Goal: Information Seeking & Learning: Learn about a topic

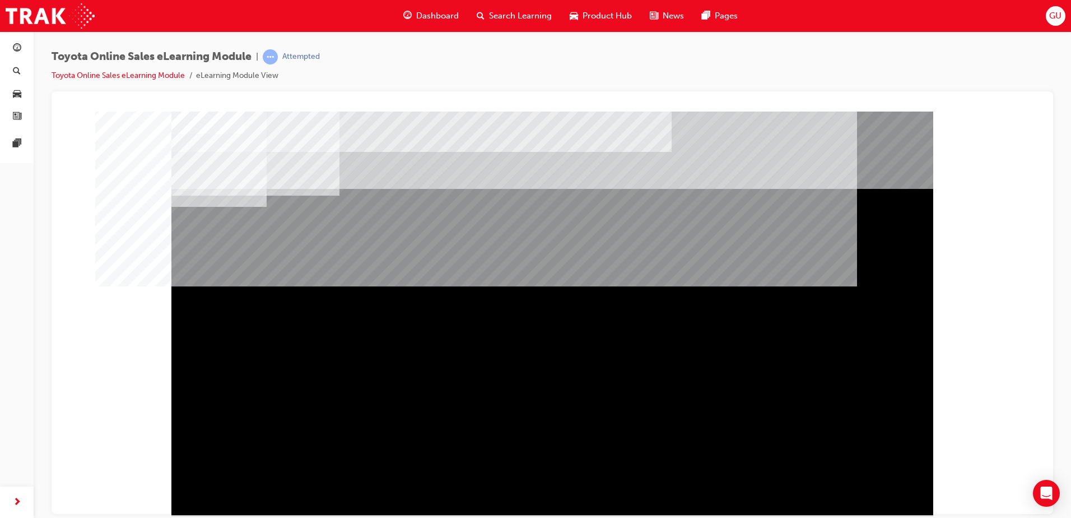
scroll to position [16, 0]
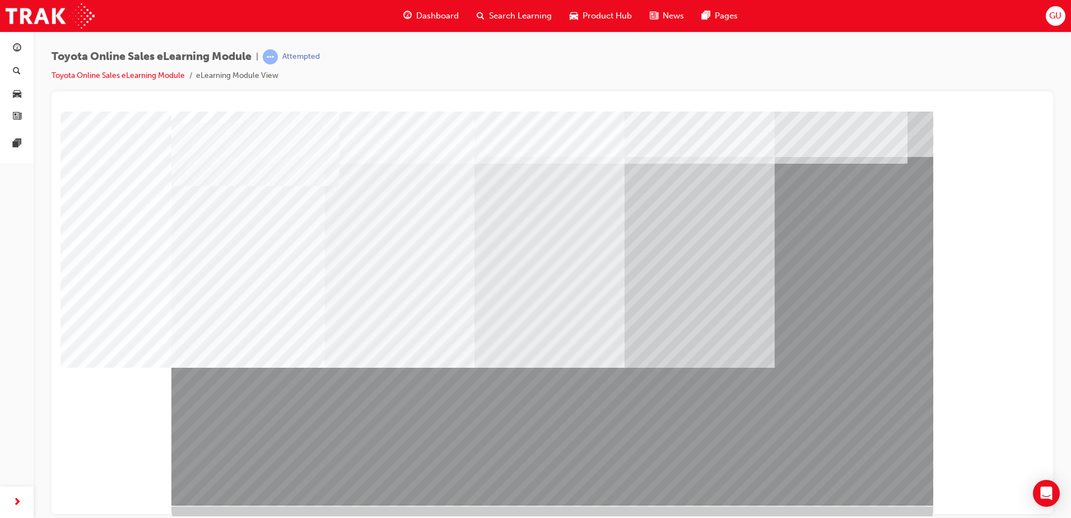
scroll to position [16, 0]
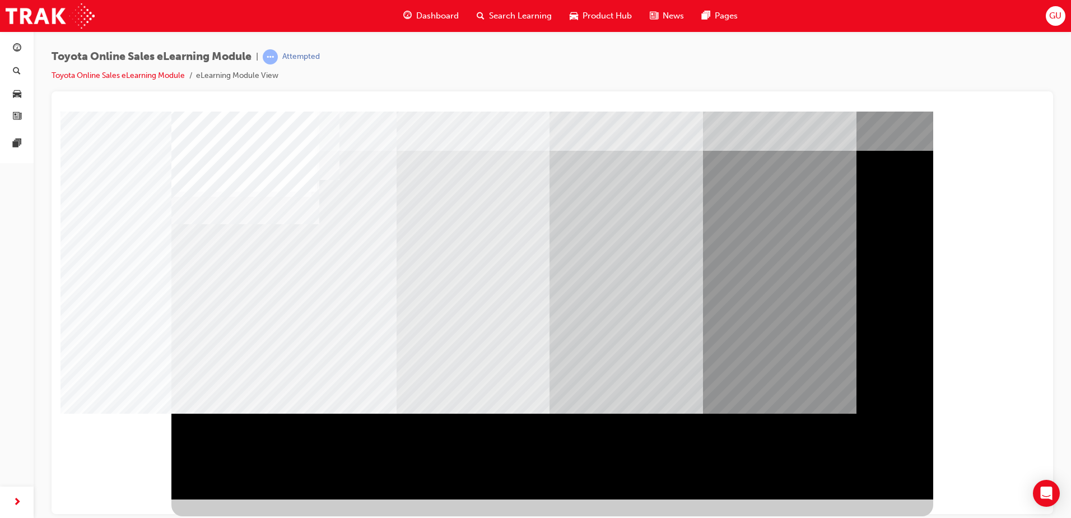
scroll to position [0, 0]
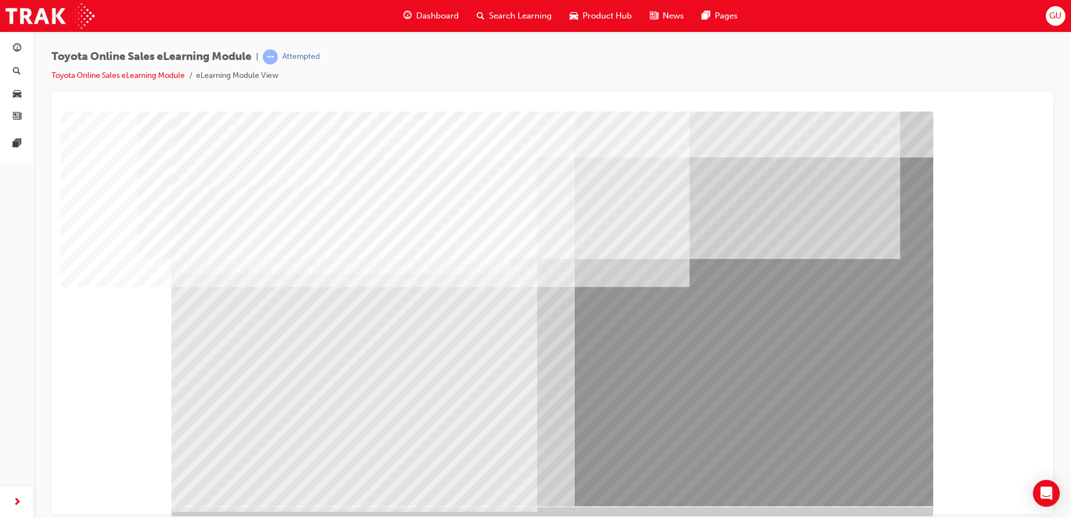
scroll to position [16, 0]
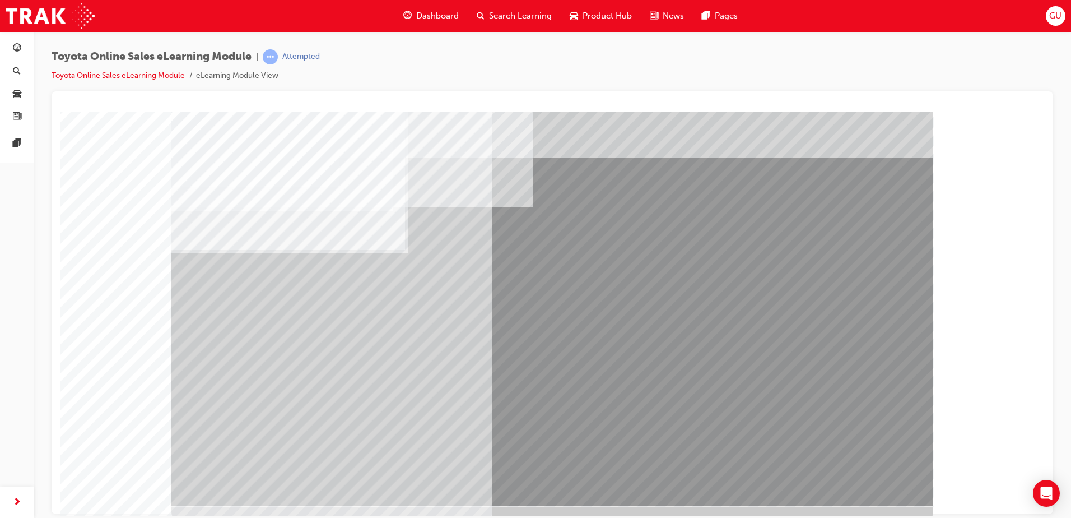
scroll to position [16, 0]
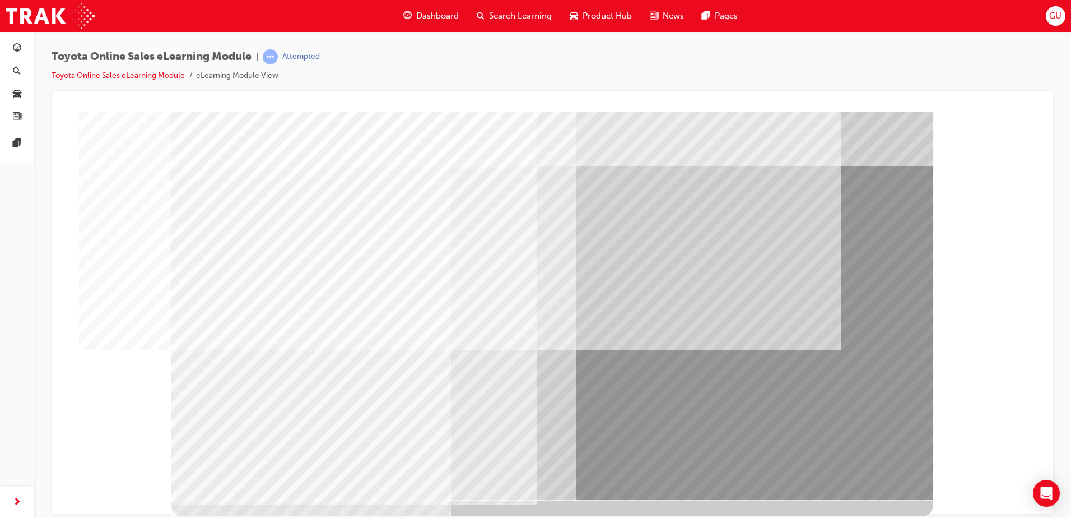
scroll to position [0, 0]
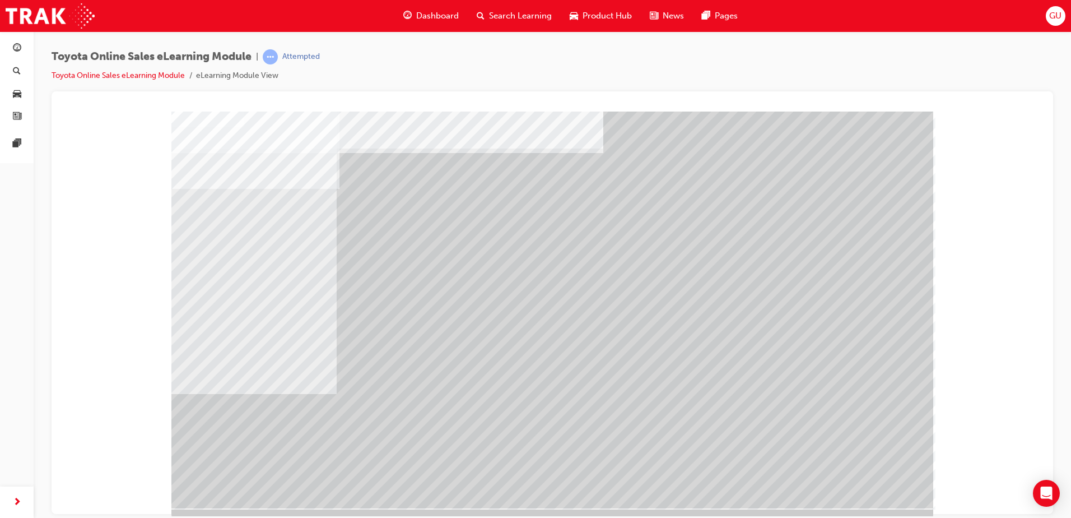
scroll to position [16, 0]
